Goal: Information Seeking & Learning: Find specific fact

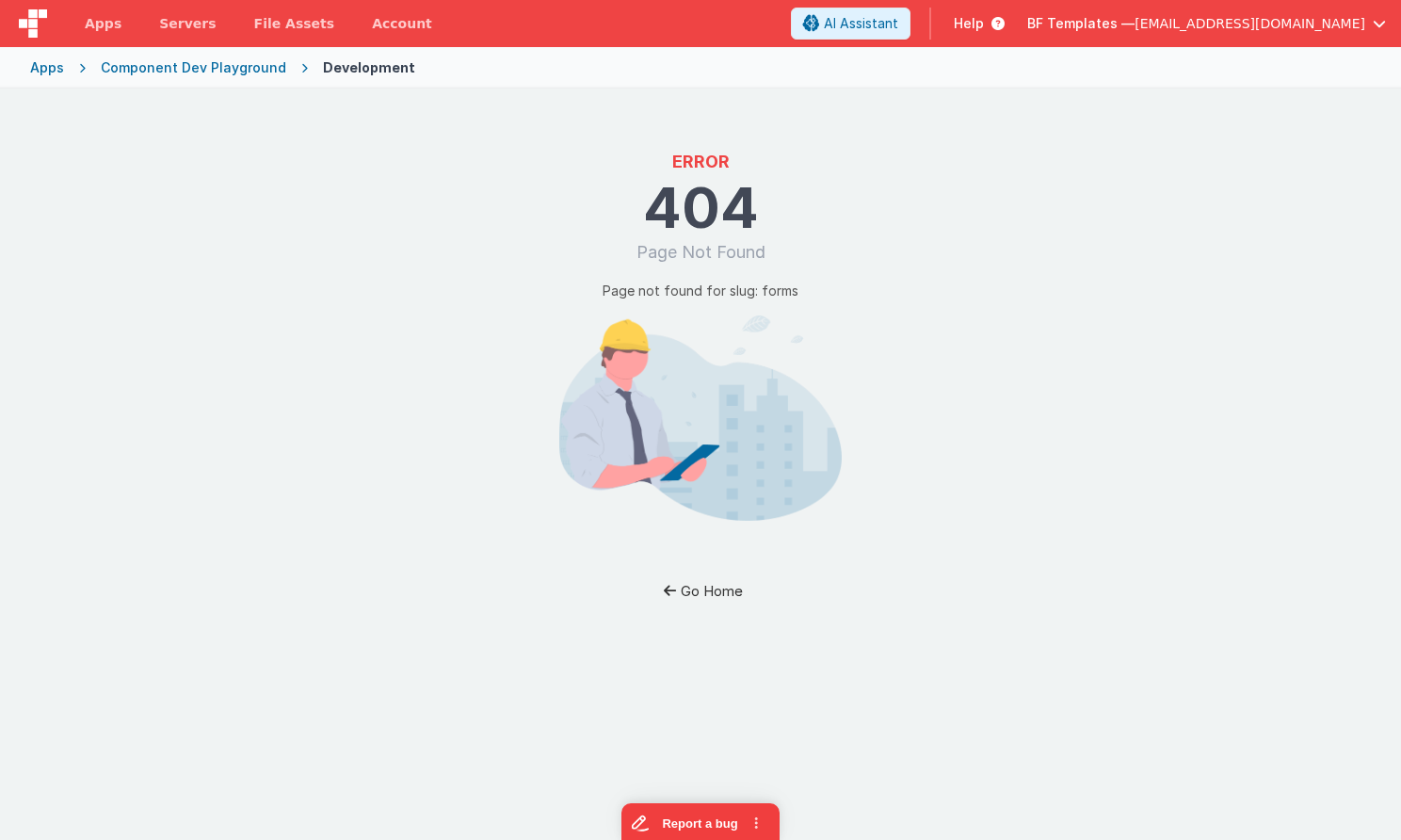
click at [716, 590] on button "Go Home" at bounding box center [700, 590] width 110 height 34
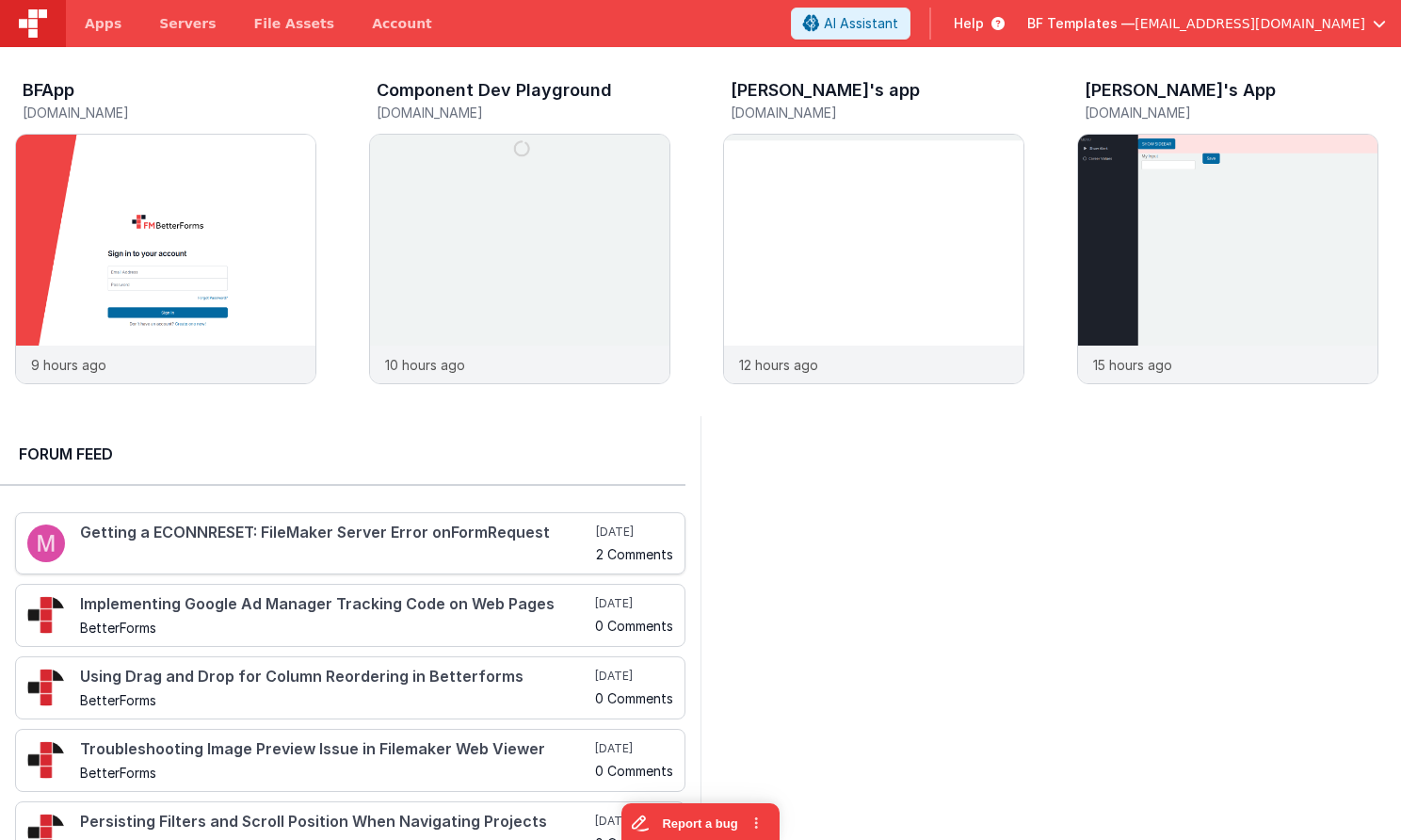
scroll to position [1, 0]
click at [541, 543] on div "Getting a ECONNRESET: FileMaker Server Error onFormRequest" at bounding box center [338, 541] width 517 height 36
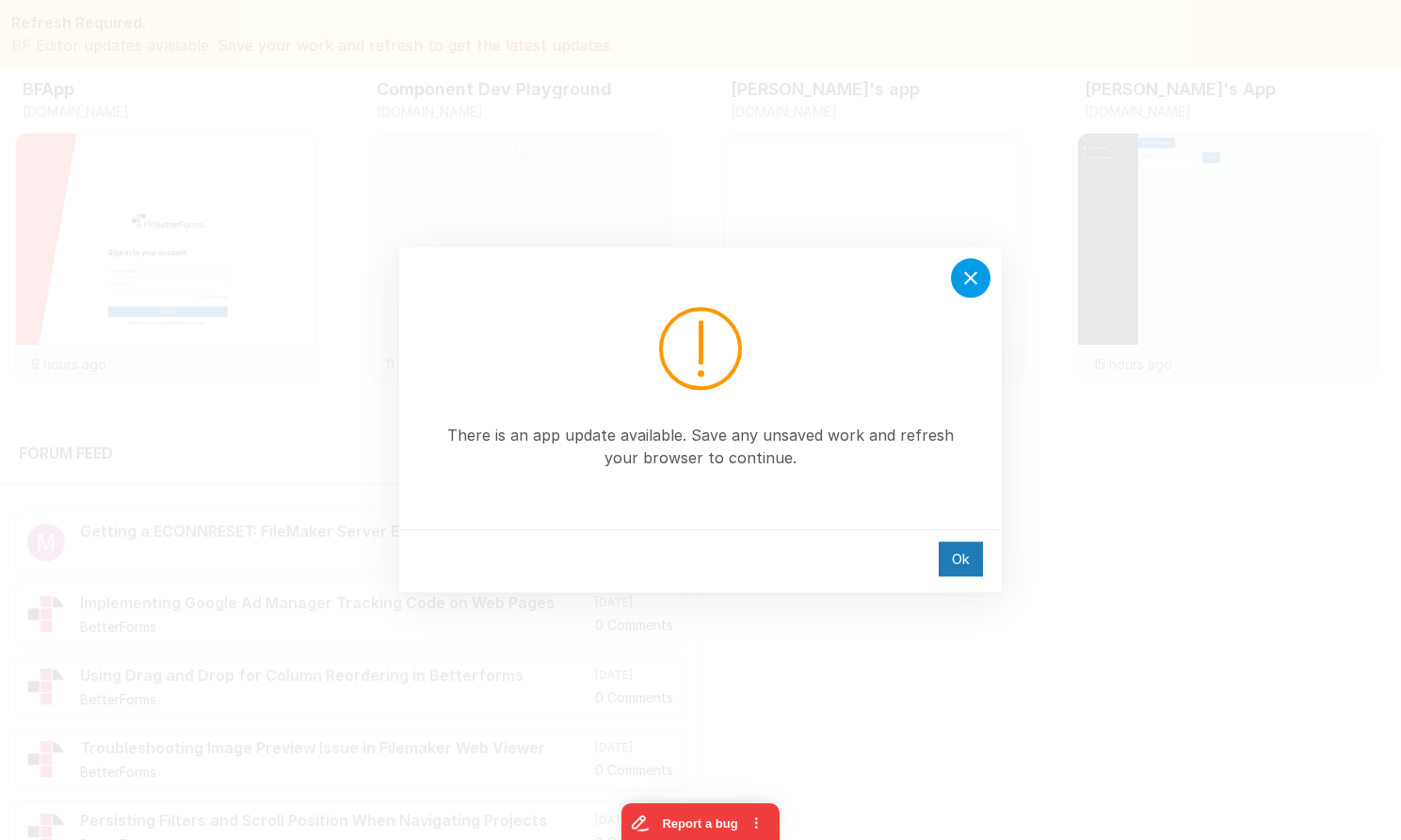
click at [968, 287] on icon at bounding box center [971, 278] width 23 height 23
